Goal: Communication & Community: Answer question/provide support

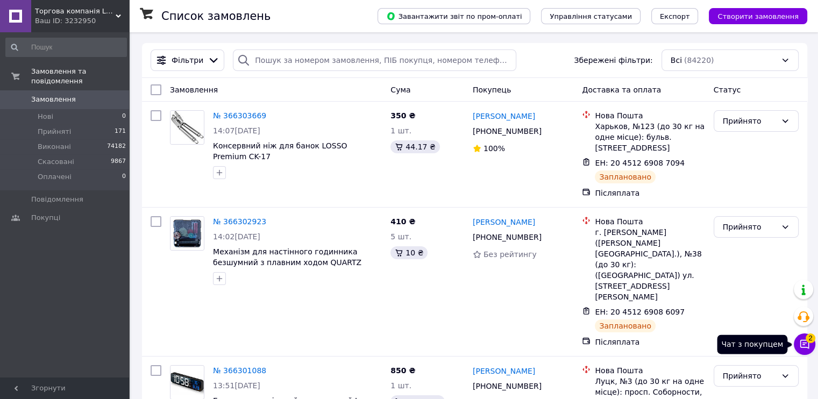
click at [810, 346] on icon at bounding box center [804, 344] width 11 height 11
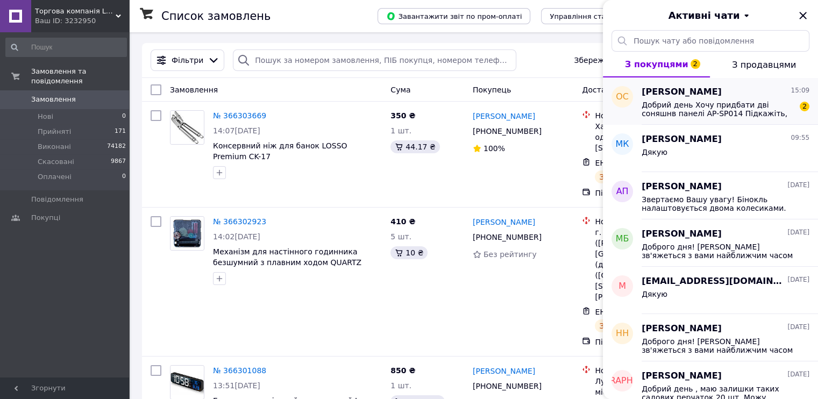
click at [737, 88] on div "Олег Сташевський 15:09" at bounding box center [726, 92] width 168 height 12
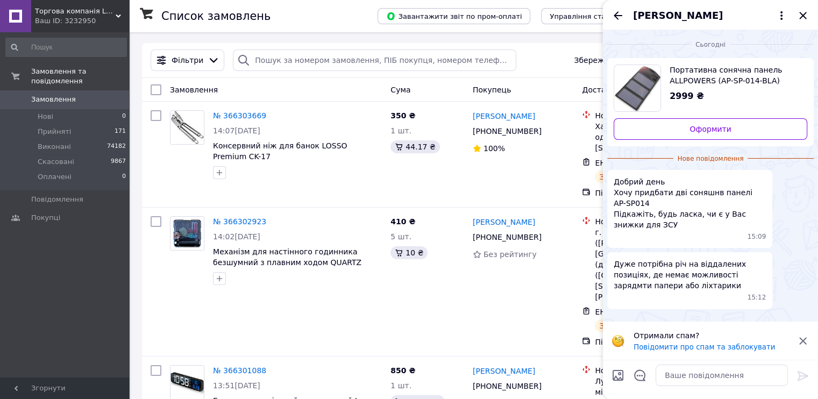
click at [694, 69] on span "Портативна сонячна панель ALLPOWERS (AP-SP-014-BLA) 5V15W для заряджання телефо…" at bounding box center [734, 76] width 129 height 22
click at [805, 15] on icon "Закрити" at bounding box center [803, 15] width 13 height 13
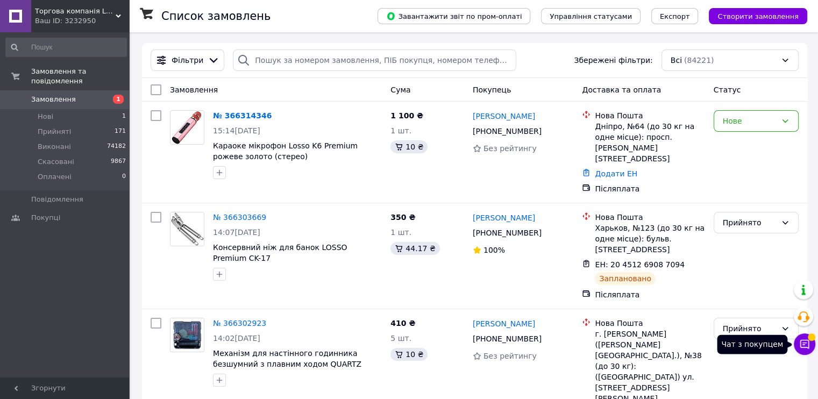
click at [805, 347] on icon at bounding box center [805, 344] width 9 height 9
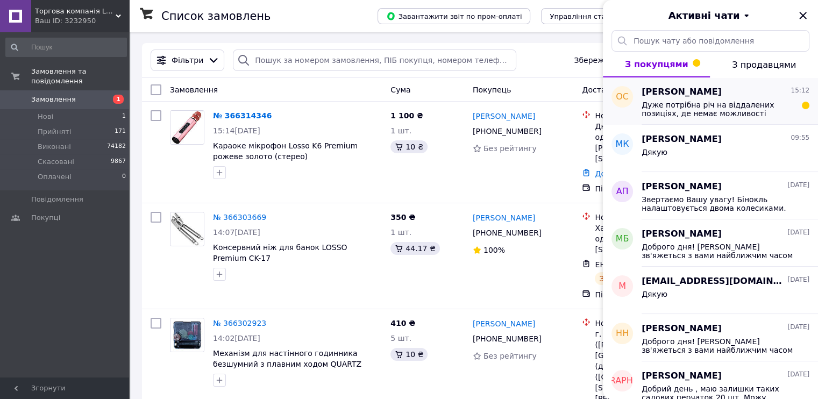
click at [729, 99] on div "Дуже потрібна річ на віддалених позиціях, де немає можливості зарядмти папери а…" at bounding box center [726, 107] width 168 height 19
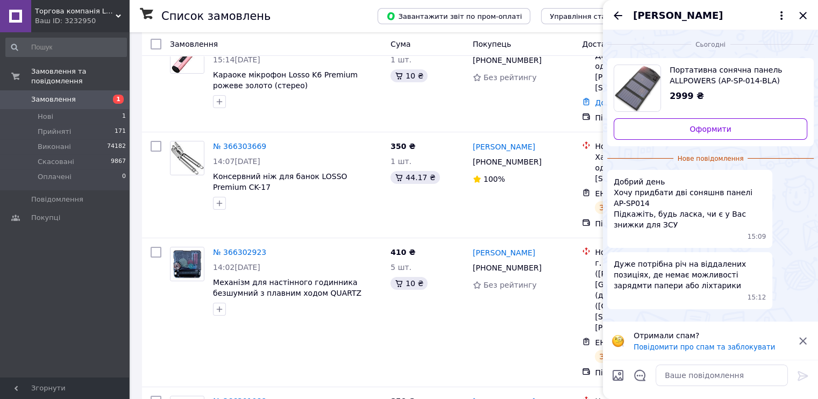
scroll to position [72, 0]
click at [668, 16] on span "[PERSON_NAME]" at bounding box center [678, 16] width 90 height 14
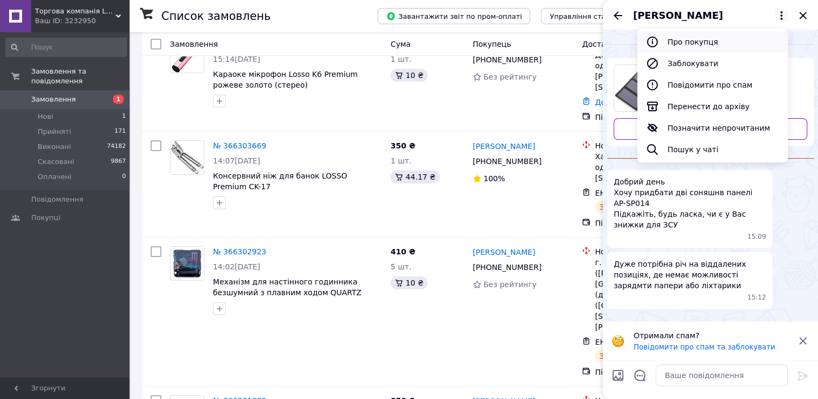
click at [689, 43] on button "Про покупця" at bounding box center [713, 42] width 151 height 22
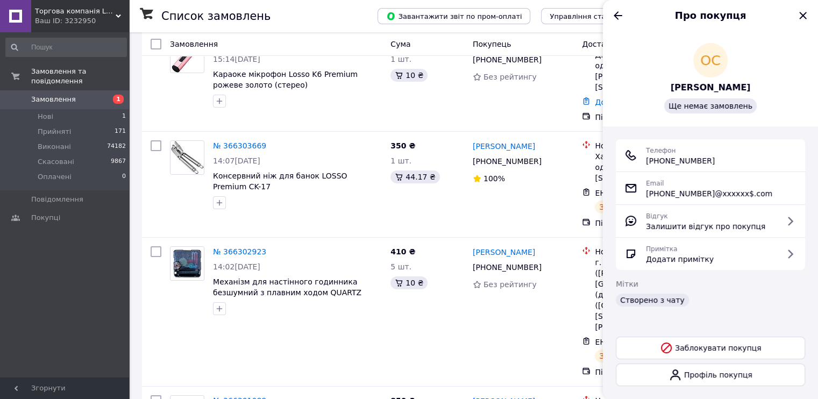
drag, startPoint x: 718, startPoint y: 160, endPoint x: 645, endPoint y: 162, distance: 73.7
click at [645, 162] on div "Телефон [PHONE_NUMBER]" at bounding box center [711, 156] width 172 height 22
copy span "[PHONE_NUMBER]"
click at [620, 17] on icon "Назад" at bounding box center [618, 15] width 13 height 13
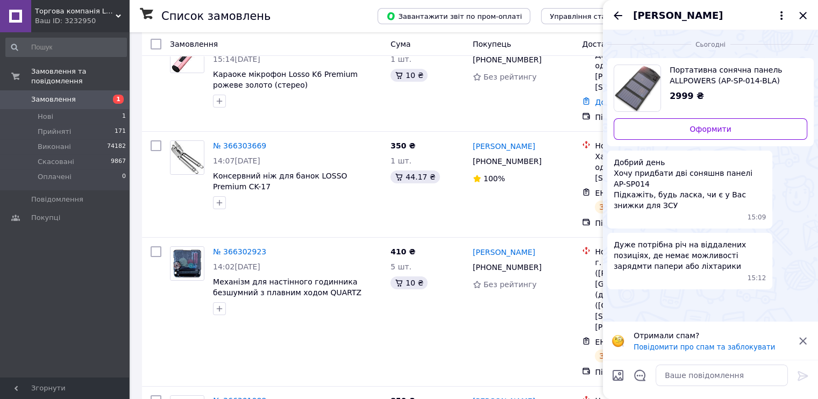
click at [670, 13] on span "[PERSON_NAME]" at bounding box center [678, 16] width 90 height 14
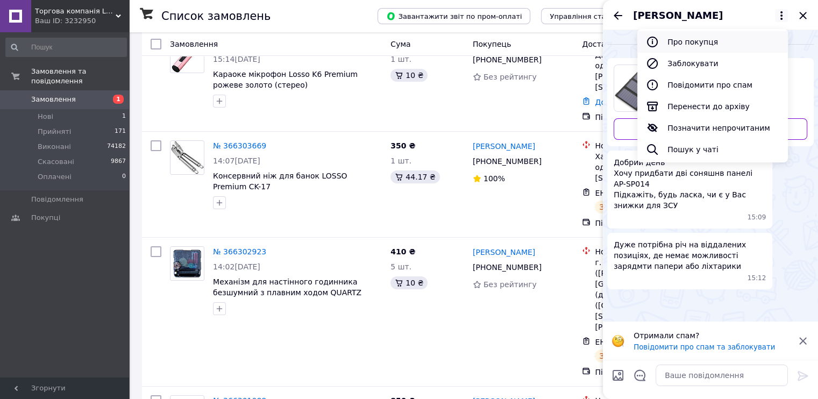
click at [700, 47] on button "Про покупця" at bounding box center [713, 42] width 151 height 22
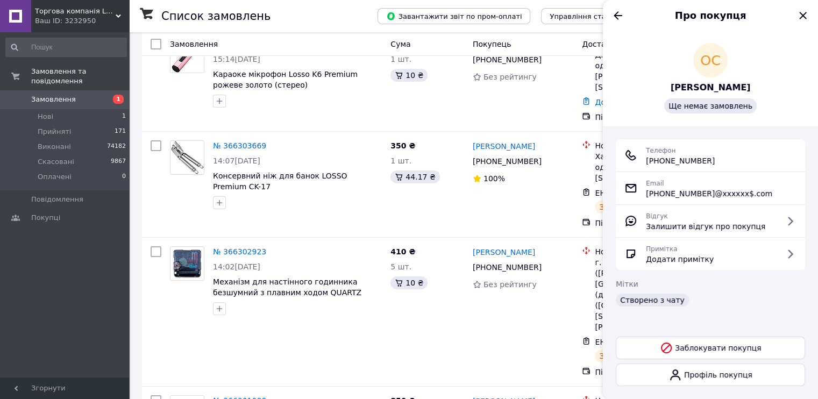
drag, startPoint x: 710, startPoint y: 164, endPoint x: 646, endPoint y: 167, distance: 64.1
click at [646, 167] on div "Телефон [PHONE_NUMBER]" at bounding box center [710, 155] width 189 height 32
copy span "[PHONE_NUMBER]"
click at [618, 16] on icon "Назад" at bounding box center [618, 15] width 9 height 8
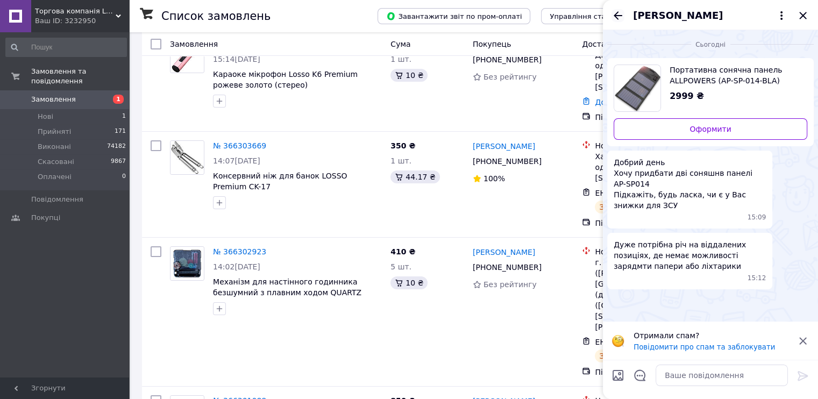
click at [620, 15] on icon "Назад" at bounding box center [618, 15] width 13 height 13
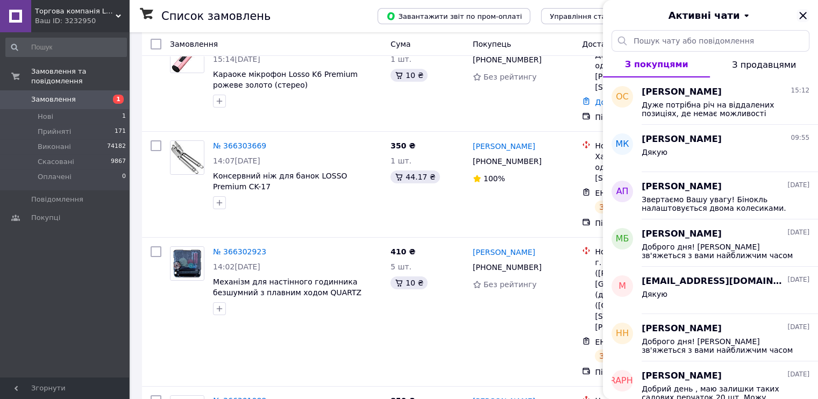
click at [803, 12] on icon "Закрити" at bounding box center [803, 15] width 13 height 13
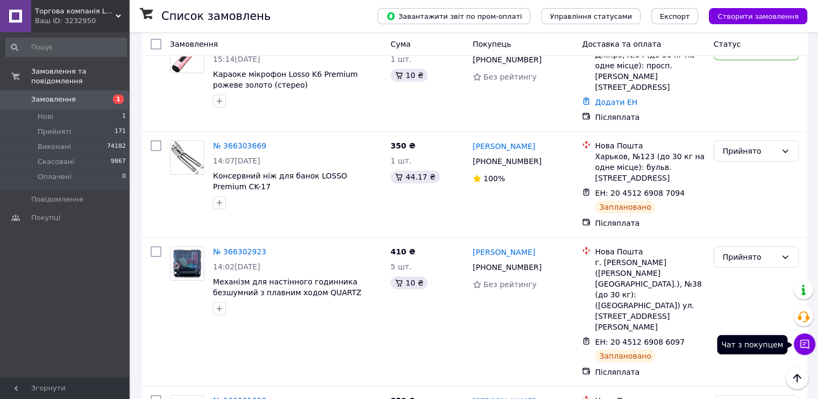
click at [806, 347] on icon at bounding box center [805, 344] width 9 height 9
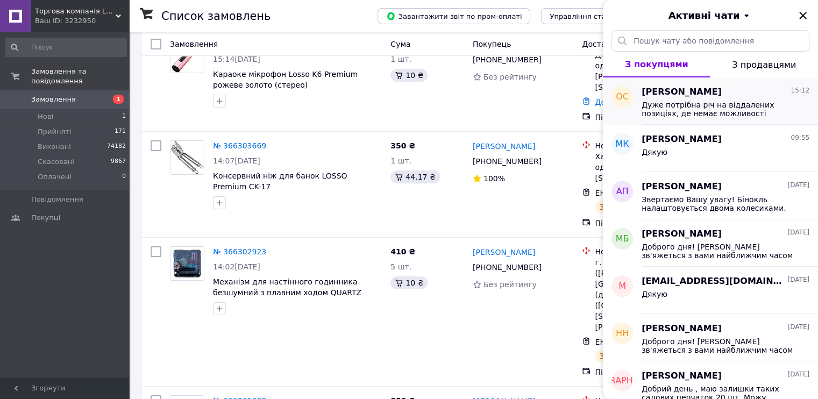
click at [680, 105] on span "Дуже потрібна річ на віддалених позиціях, де немає можливості зарядмти папери а…" at bounding box center [718, 109] width 153 height 17
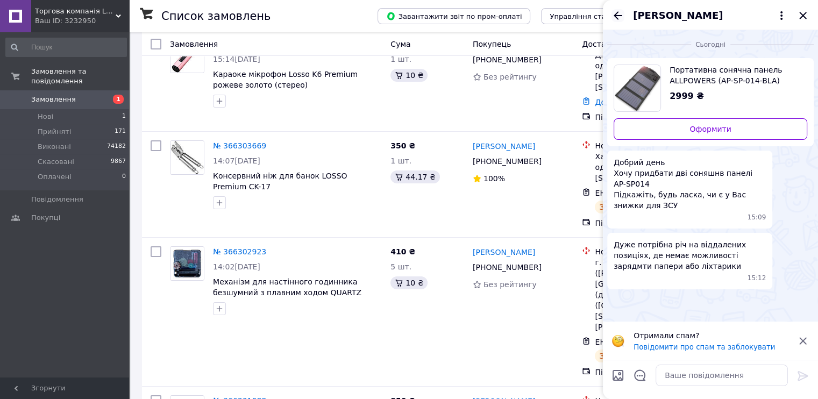
click at [617, 17] on icon "Назад" at bounding box center [618, 15] width 13 height 13
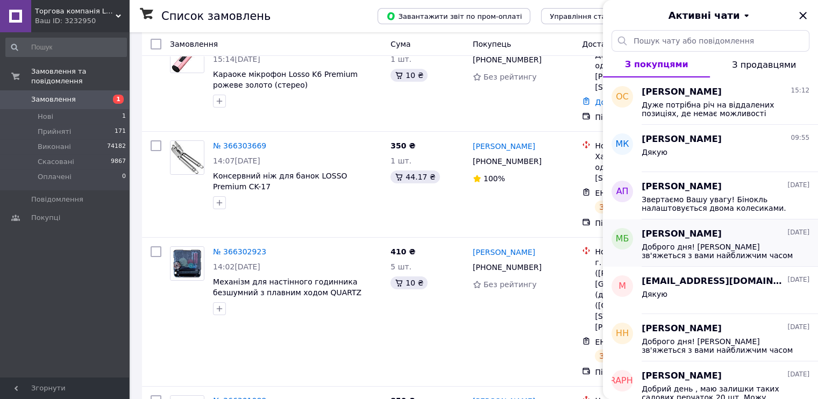
drag, startPoint x: 699, startPoint y: 254, endPoint x: 643, endPoint y: 245, distance: 57.1
click at [643, 245] on span "Доброго дня! [PERSON_NAME] зв'яжеться з вами найближчим часом" at bounding box center [718, 251] width 153 height 17
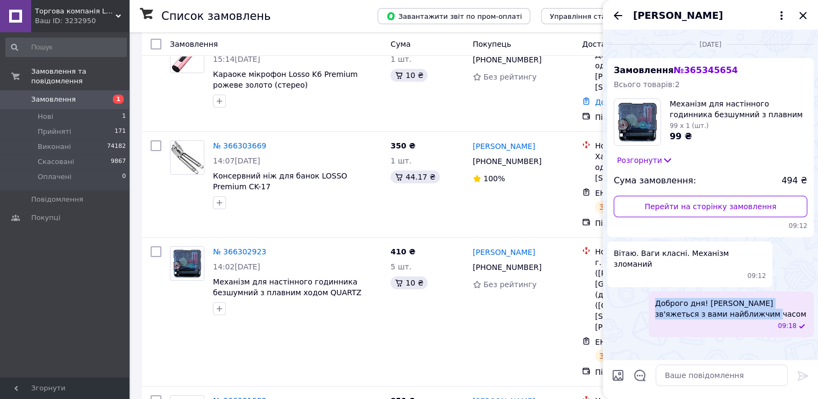
drag, startPoint x: 728, startPoint y: 305, endPoint x: 657, endPoint y: 291, distance: 72.8
click at [650, 292] on div "Доброго дня! [PERSON_NAME] зв'яжеться з вами найближчим часом 09:18" at bounding box center [731, 315] width 165 height 46
copy span "Доброго дня! [PERSON_NAME] зв'яжеться з вами найближчим часом"
click at [615, 12] on icon "Назад" at bounding box center [618, 15] width 13 height 13
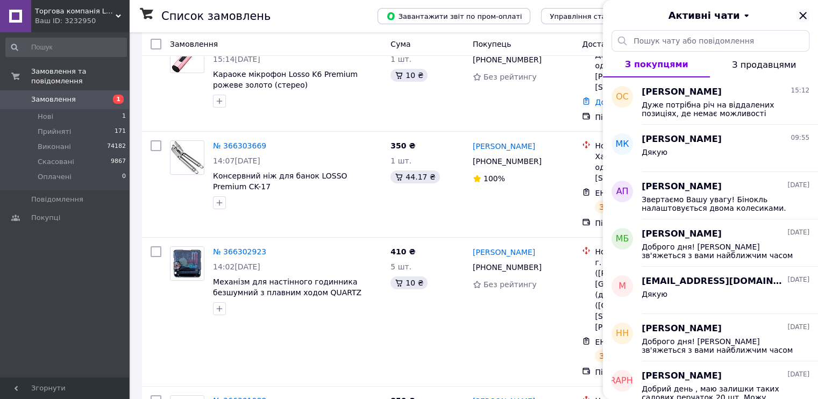
click at [805, 16] on icon "Закрити" at bounding box center [803, 15] width 13 height 13
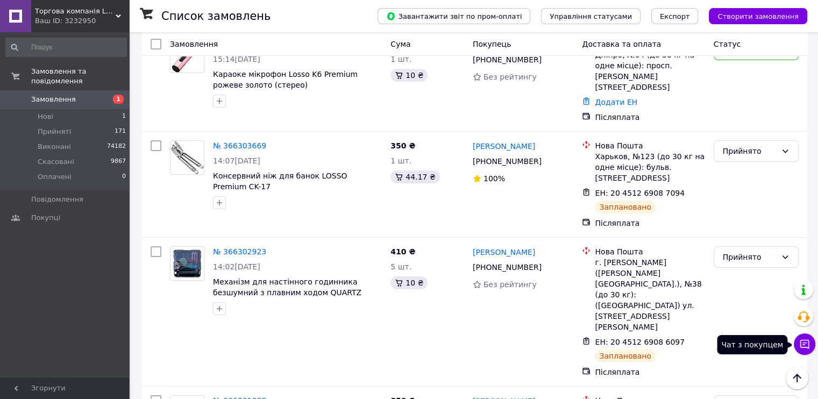
click at [813, 342] on button "Чат з покупцем" at bounding box center [805, 345] width 22 height 22
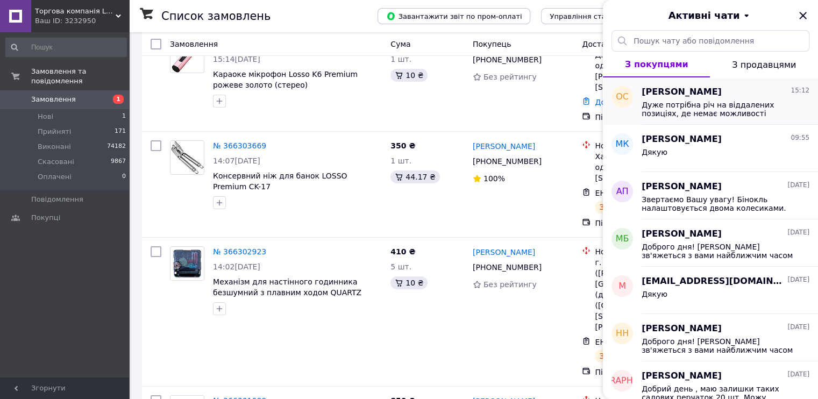
click at [714, 111] on span "Дуже потрібна річ на віддалених позиціях, де немає можливості зарядмти папери а…" at bounding box center [718, 109] width 153 height 17
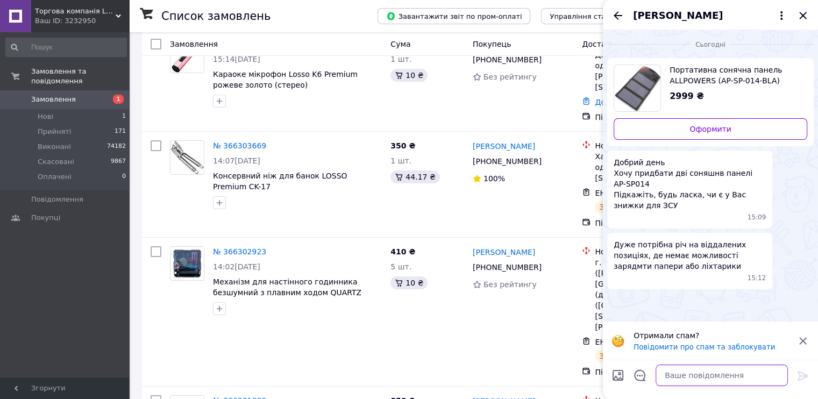
paste textarea "Доброго дня! [PERSON_NAME] зв'яжеться з вами найближчим часом"
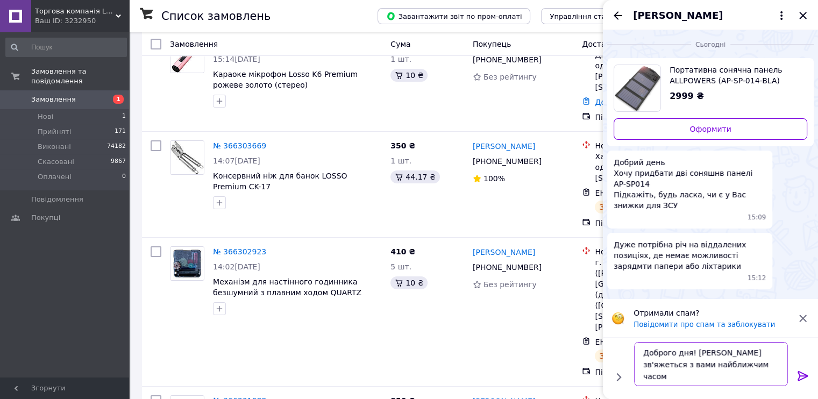
type textarea "Доброго дня! [PERSON_NAME] зв'яжеться з вами найближчим часом"
click at [804, 376] on icon at bounding box center [803, 376] width 10 height 10
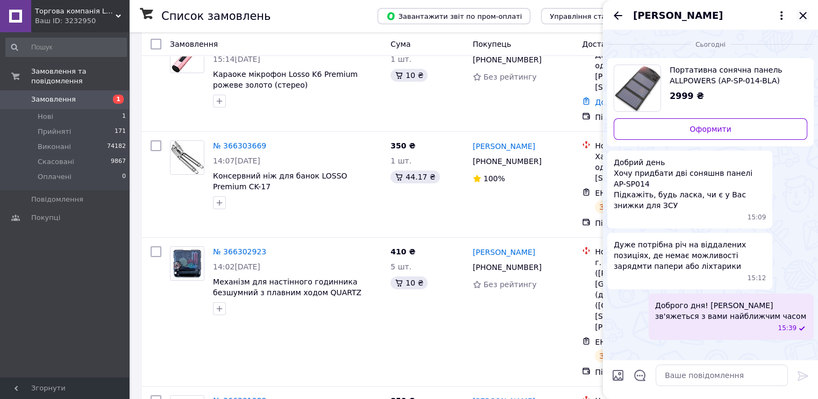
click at [801, 13] on icon "Закрити" at bounding box center [802, 15] width 7 height 7
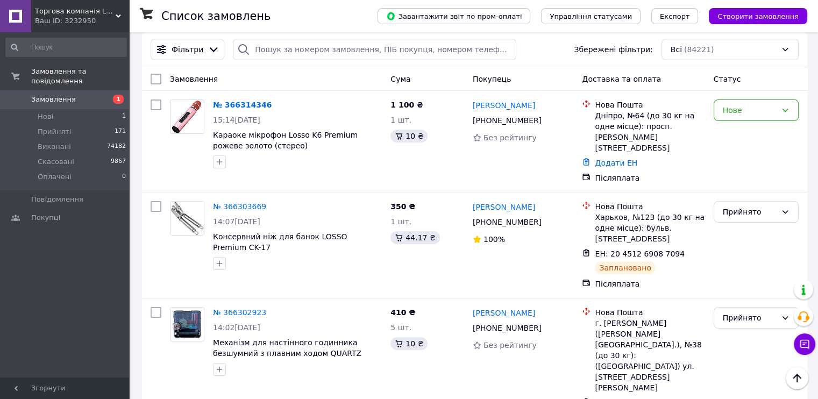
scroll to position [0, 0]
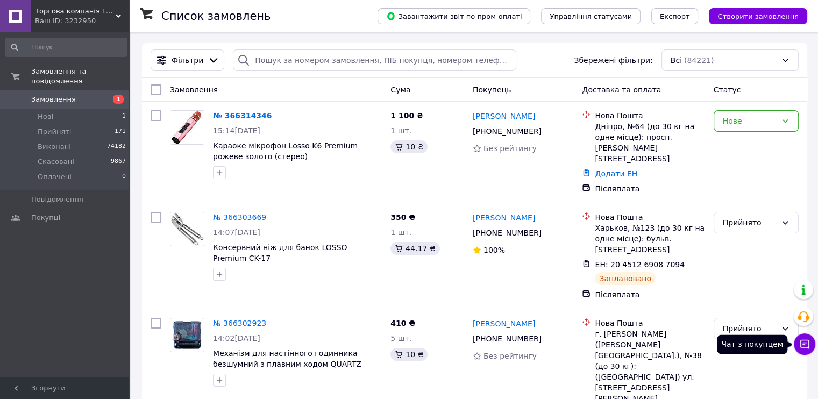
click at [807, 343] on icon at bounding box center [804, 344] width 11 height 11
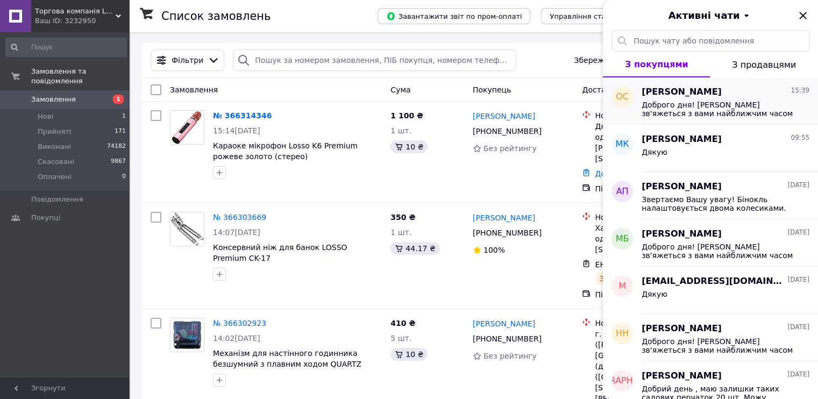
click at [689, 109] on span "Доброго дня! [PERSON_NAME] зв'яжеться з вами найближчим часом" at bounding box center [718, 109] width 153 height 17
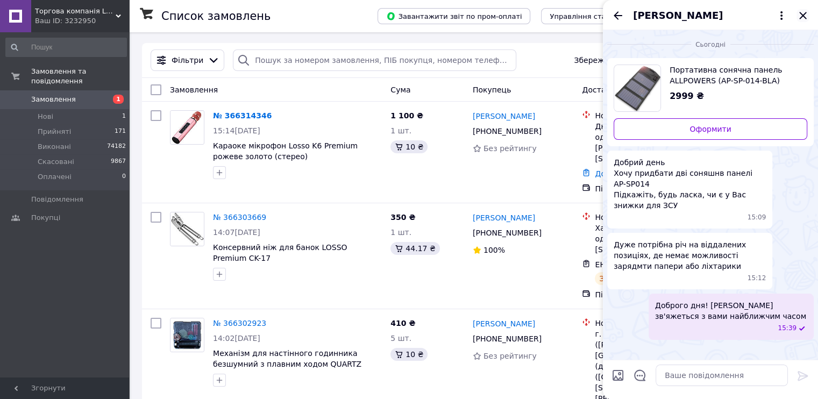
click at [803, 11] on icon "Закрити" at bounding box center [803, 15] width 13 height 13
